Goal: Task Accomplishment & Management: Complete application form

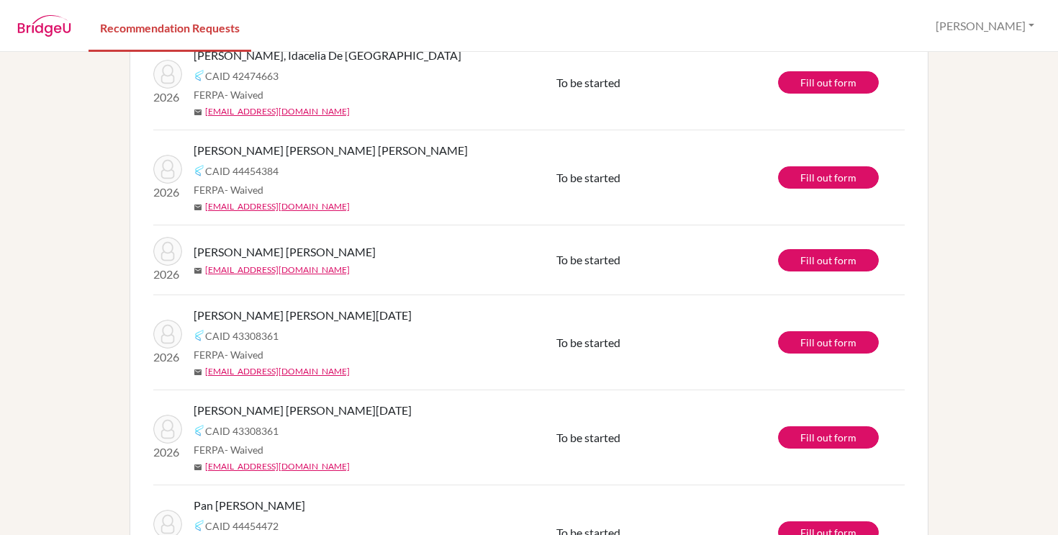
scroll to position [130, 0]
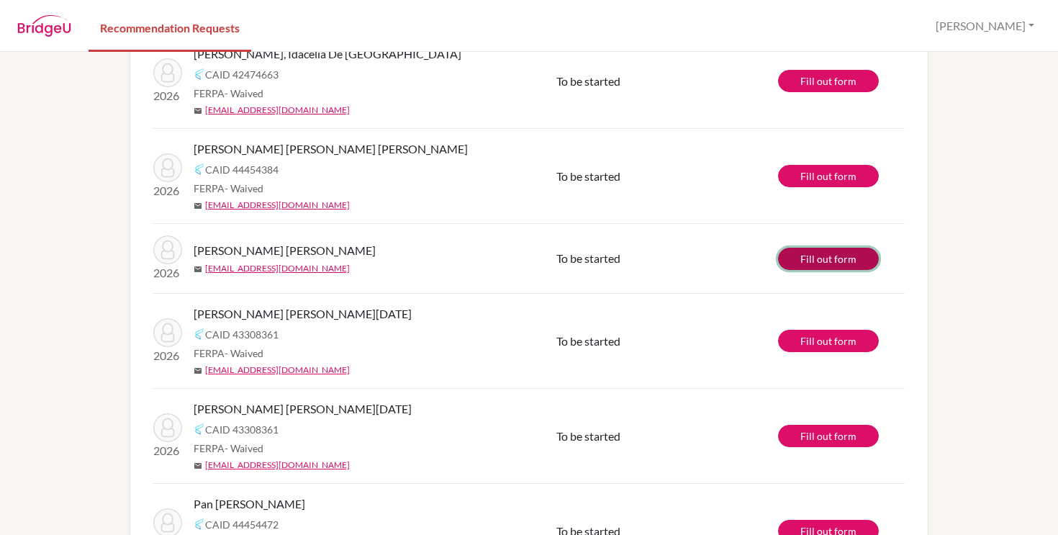
click at [812, 268] on link "Fill out form" at bounding box center [828, 259] width 101 height 22
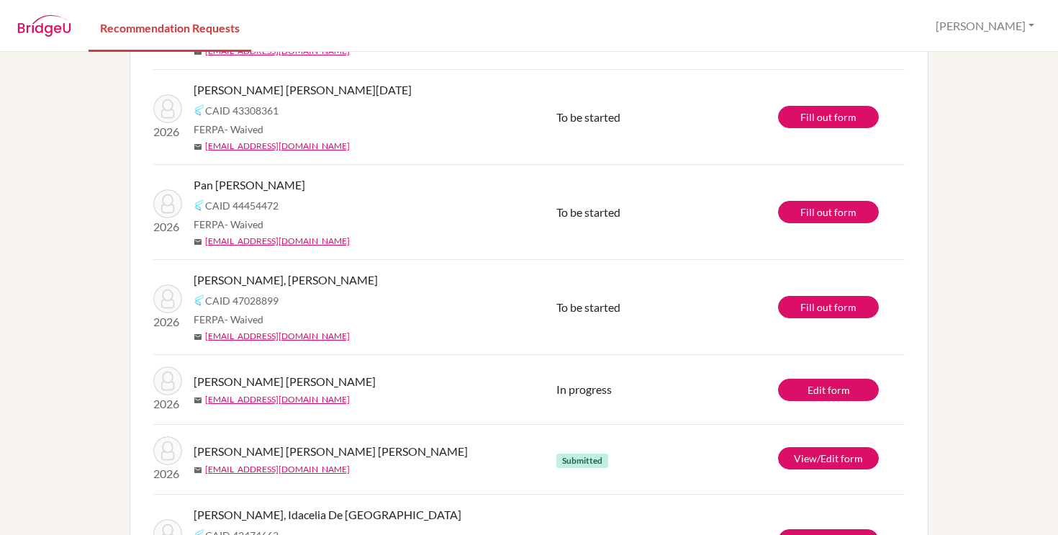
scroll to position [328, 0]
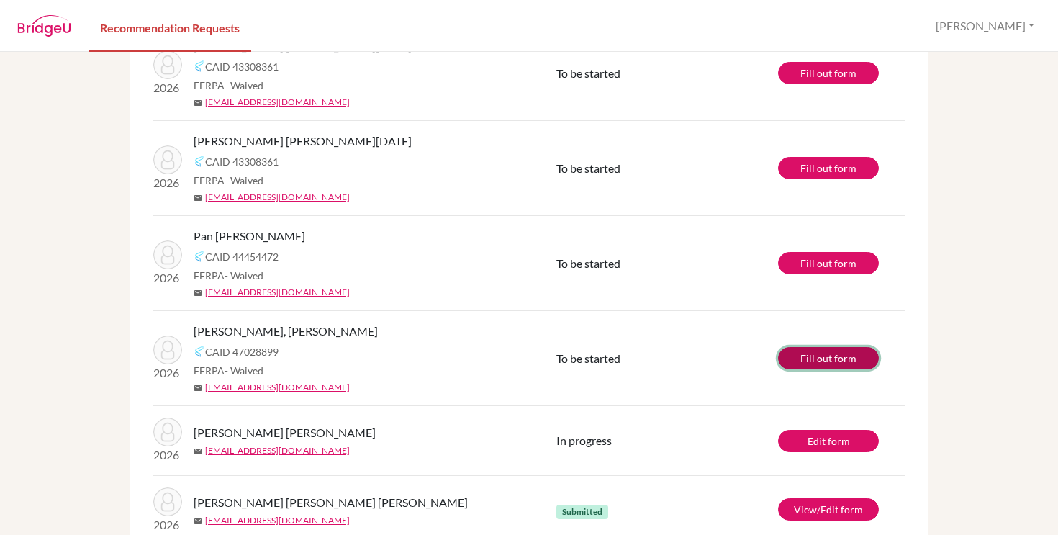
click at [851, 360] on link "Fill out form" at bounding box center [828, 358] width 101 height 22
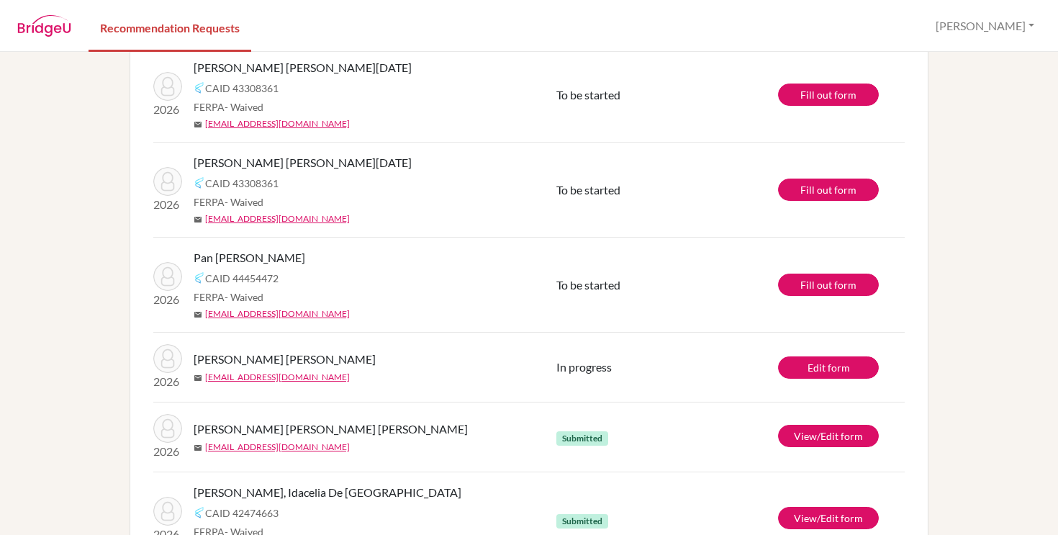
scroll to position [313, 0]
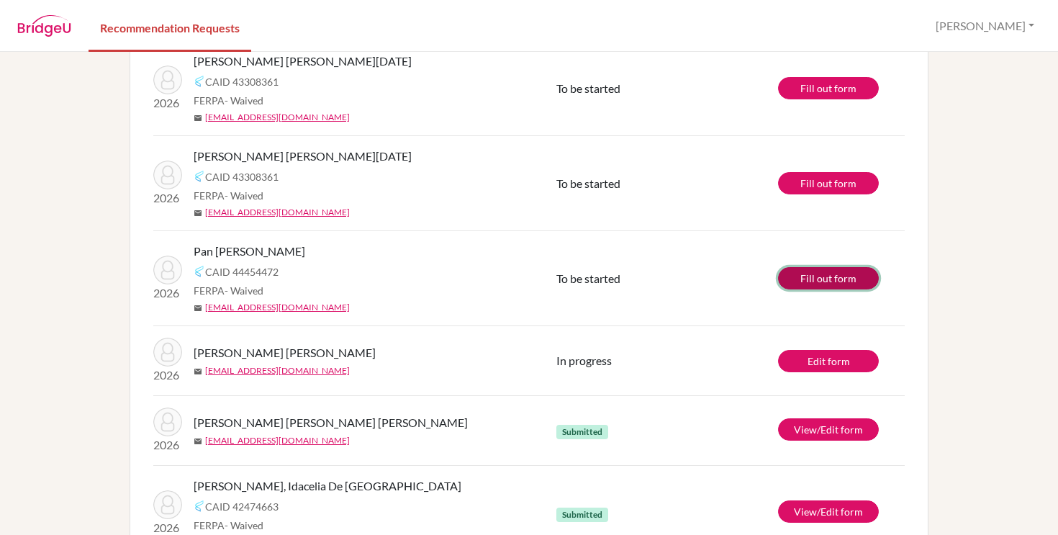
click at [802, 271] on link "Fill out form" at bounding box center [828, 278] width 101 height 22
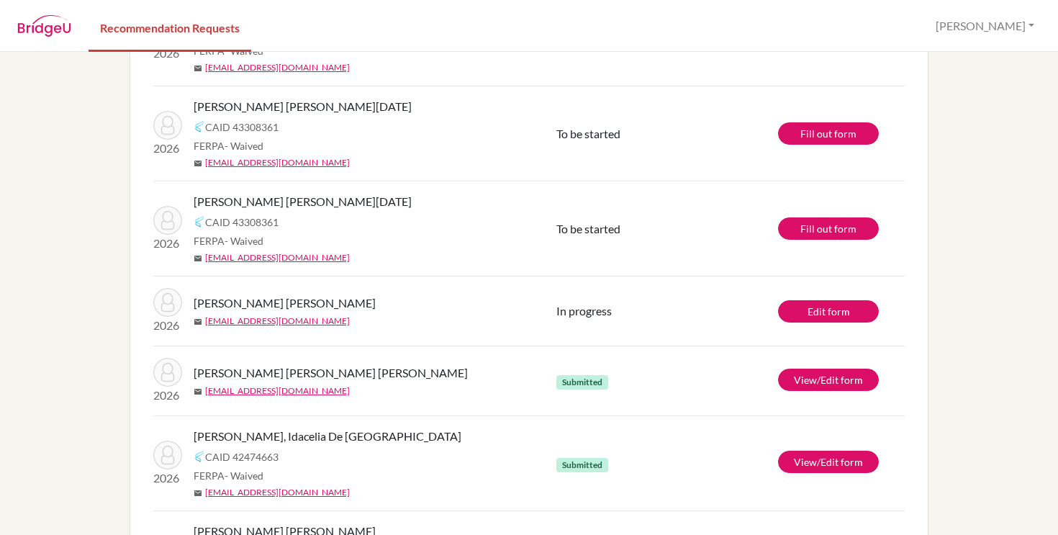
scroll to position [266, 0]
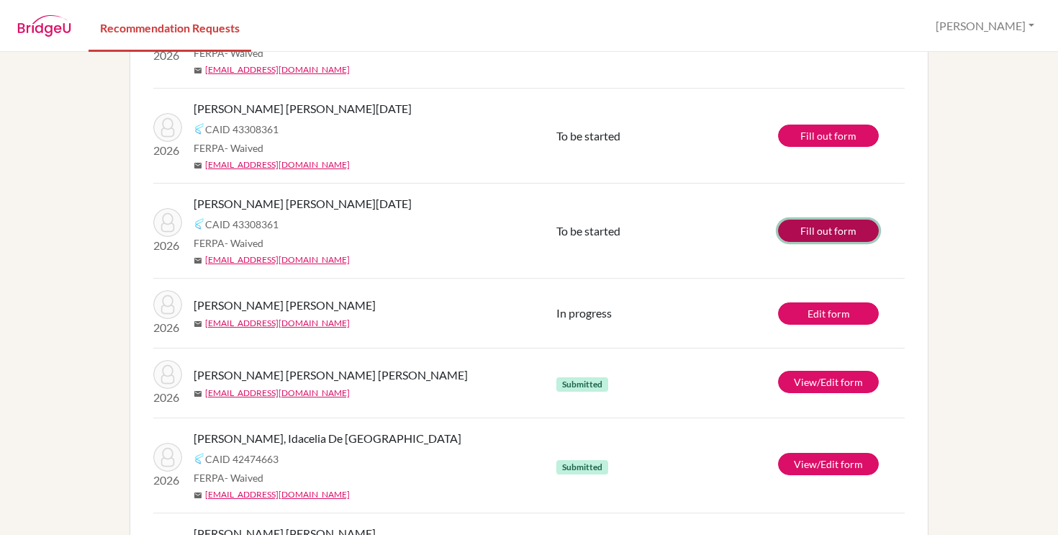
click at [817, 235] on link "Fill out form" at bounding box center [828, 230] width 101 height 22
